Goal: Download file/media

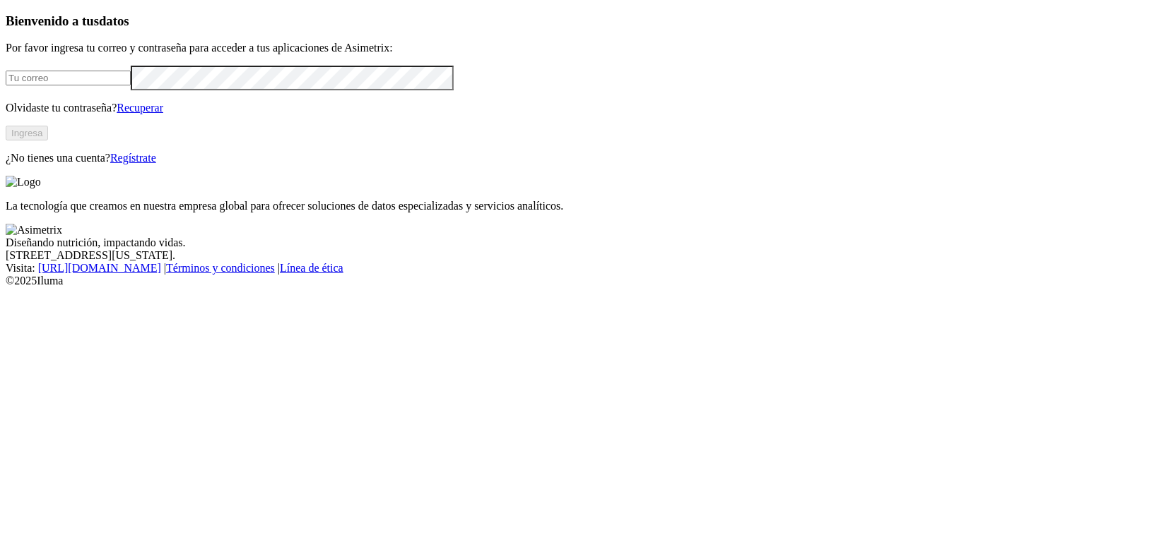
click at [131, 85] on input "email" at bounding box center [68, 78] width 125 height 15
type input "[PERSON_NAME][EMAIL_ADDRESS][DOMAIN_NAME]"
click at [48, 141] on button "Ingresa" at bounding box center [27, 133] width 42 height 15
